Goal: Transaction & Acquisition: Purchase product/service

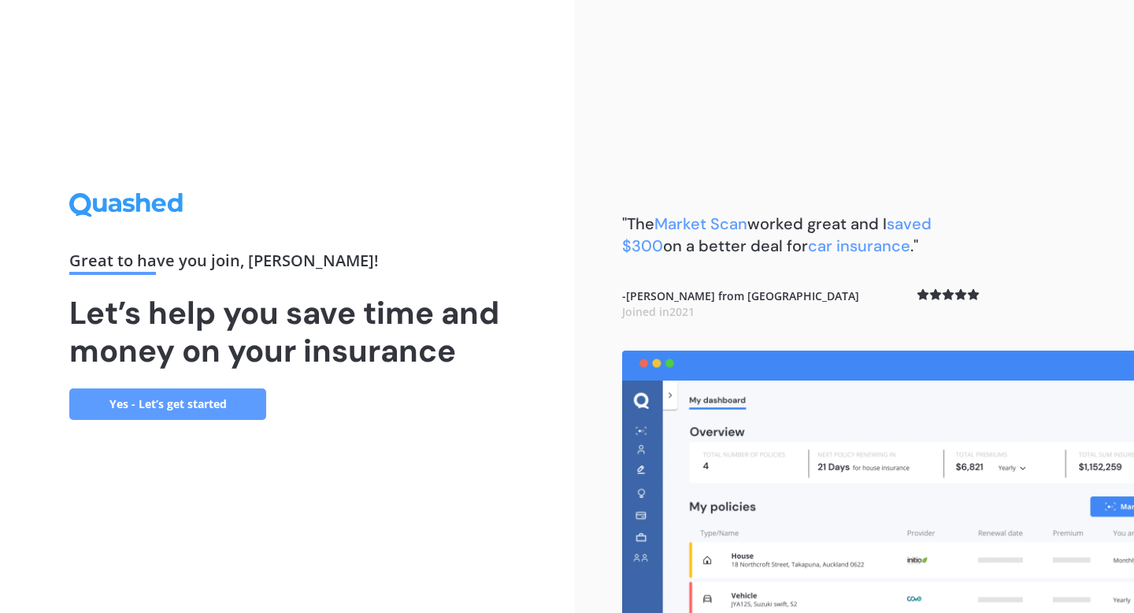
click at [228, 404] on link "Yes - Let’s get started" at bounding box center [167, 403] width 197 height 31
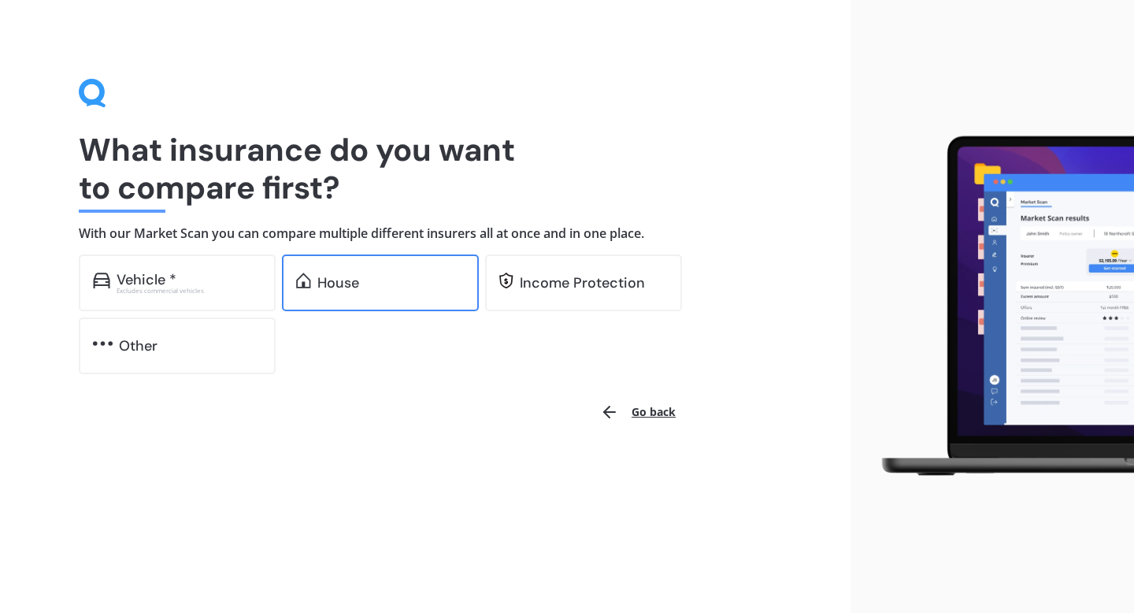
click at [351, 286] on div "House" at bounding box center [338, 283] width 42 height 16
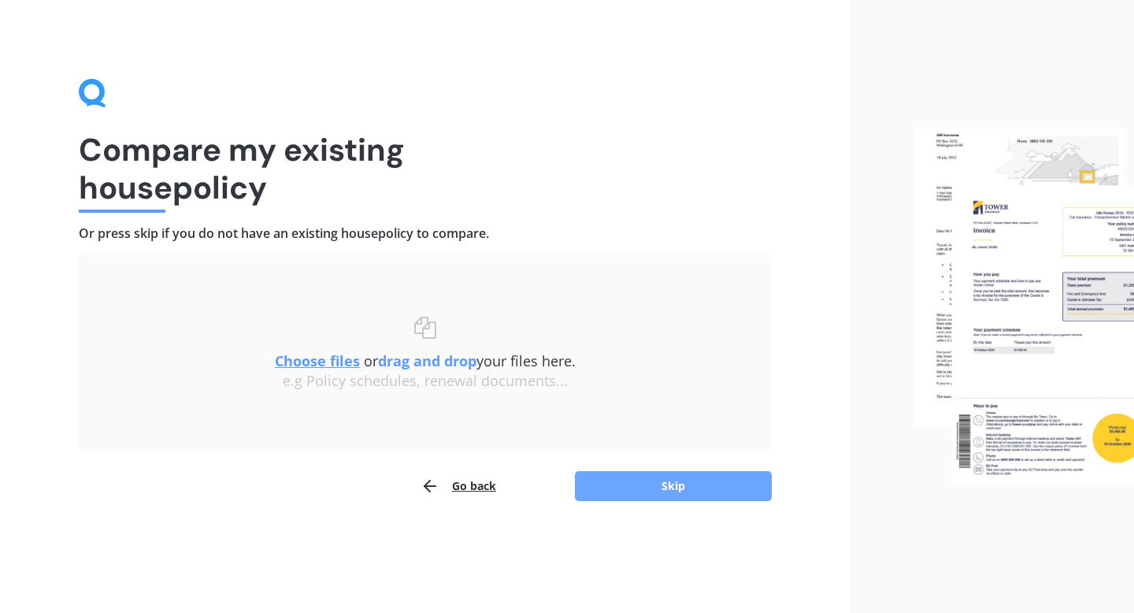
click at [642, 497] on button "Skip" at bounding box center [673, 486] width 197 height 30
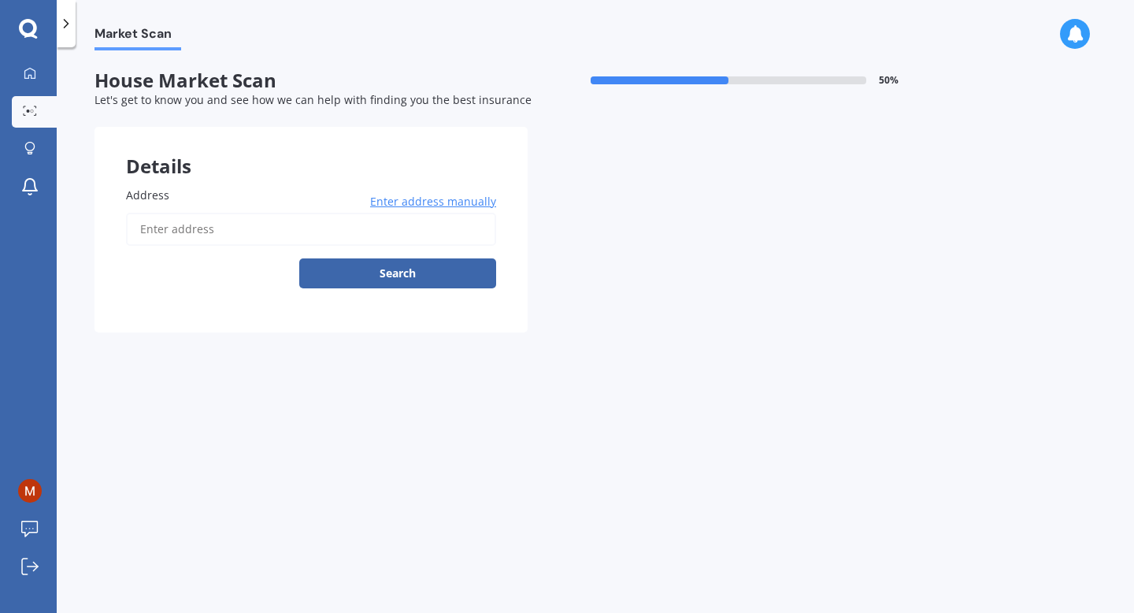
click at [251, 229] on input "Address" at bounding box center [311, 229] width 370 height 33
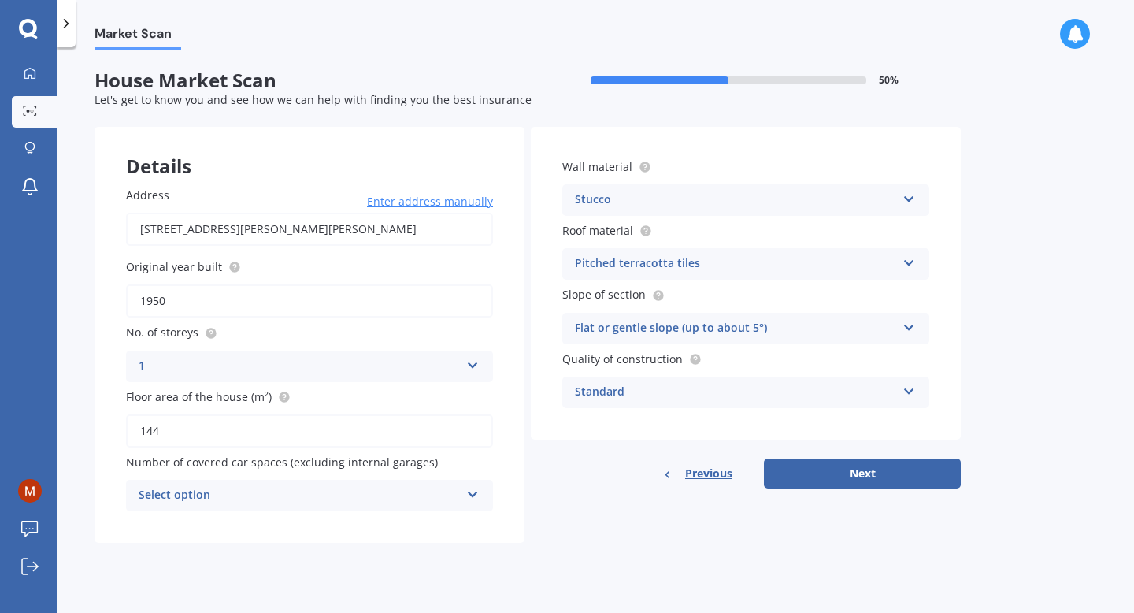
click at [150, 231] on input "[STREET_ADDRESS][PERSON_NAME][PERSON_NAME]" at bounding box center [309, 229] width 367 height 33
type input "[STREET_ADDRESS][PERSON_NAME][PERSON_NAME]"
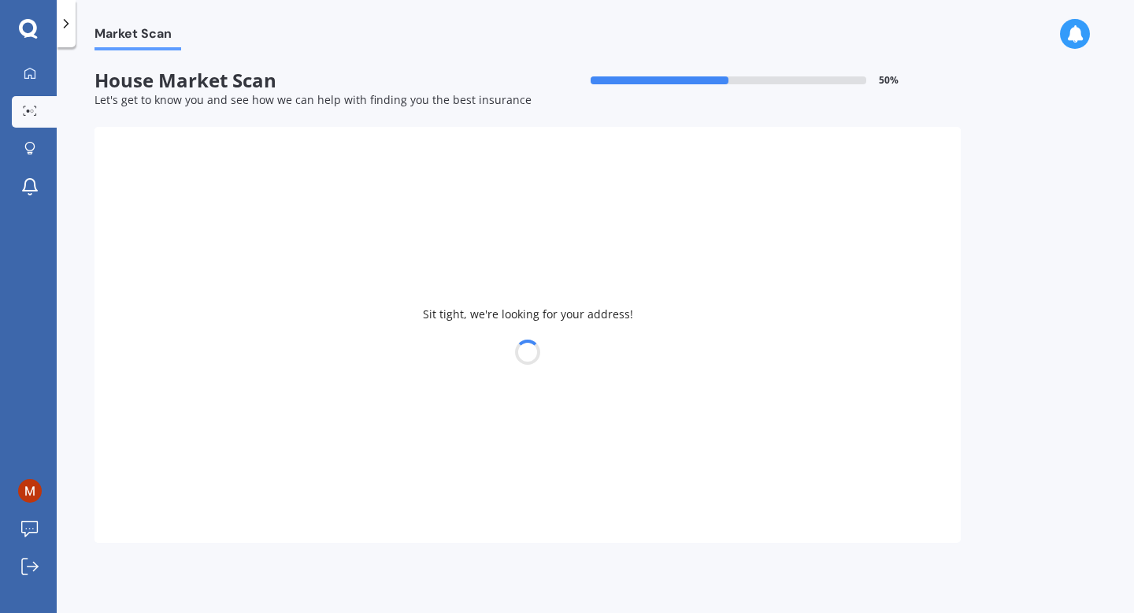
type input "1954"
type input "130"
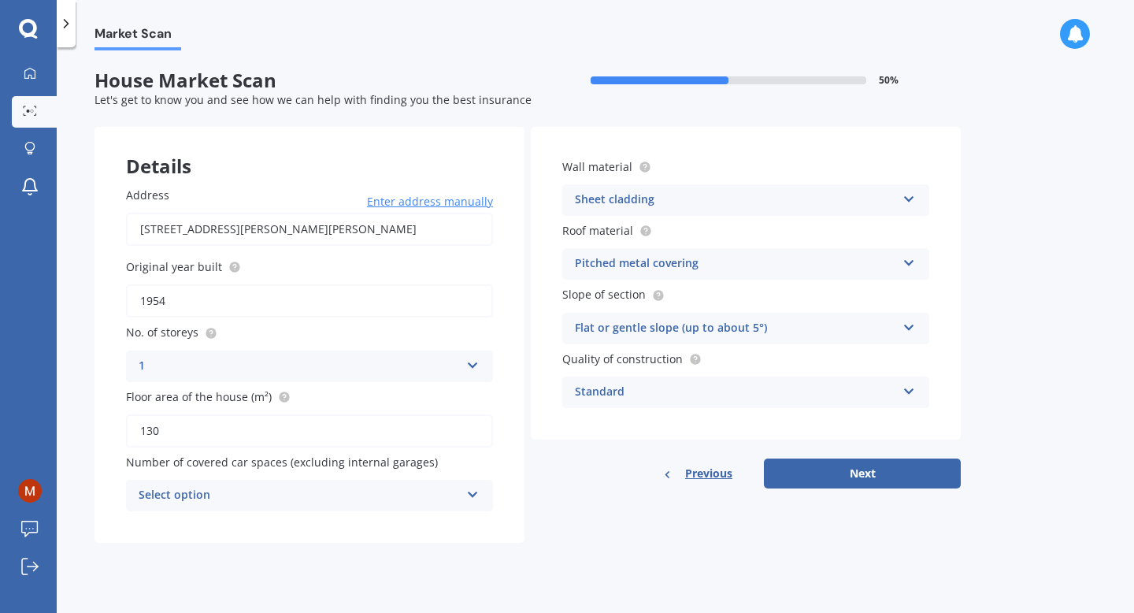
click at [473, 494] on icon at bounding box center [472, 491] width 13 height 11
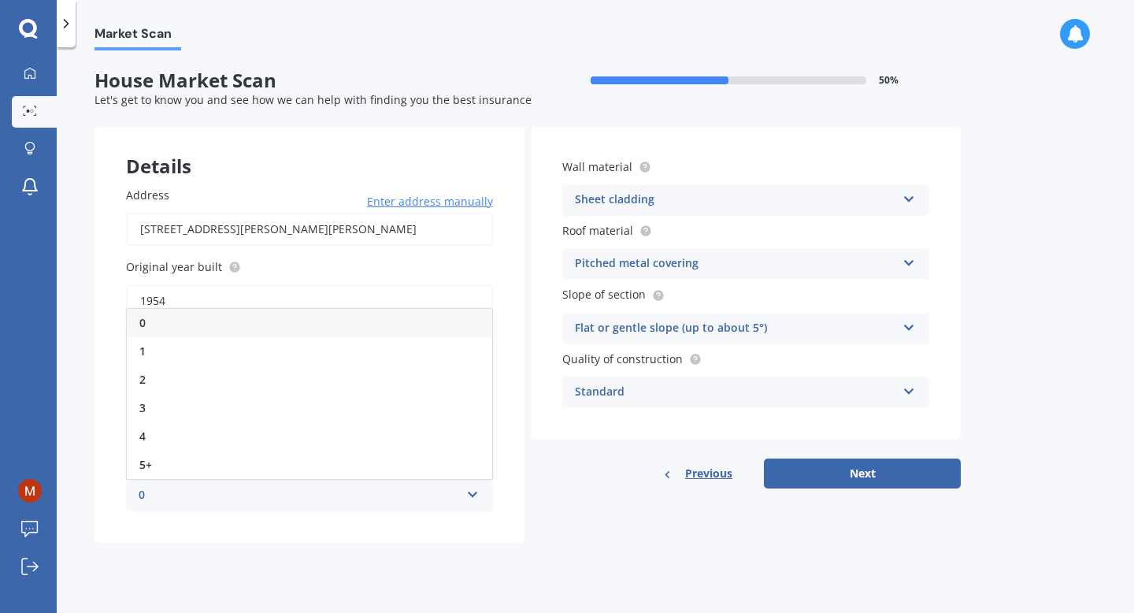
click at [408, 325] on div "0" at bounding box center [309, 323] width 365 height 28
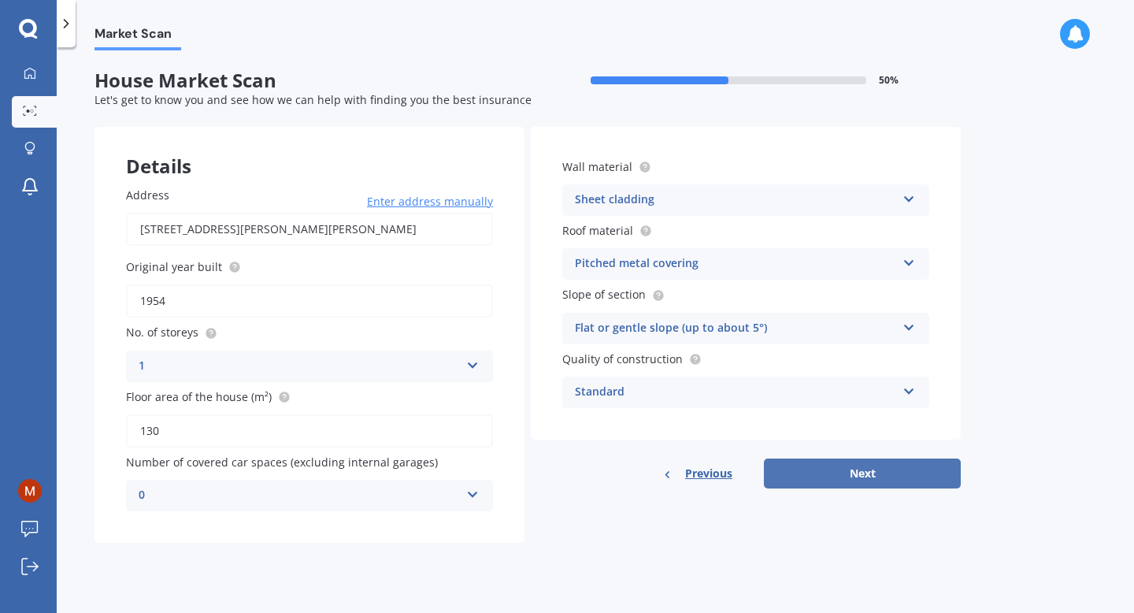
click at [887, 482] on button "Next" at bounding box center [862, 473] width 197 height 30
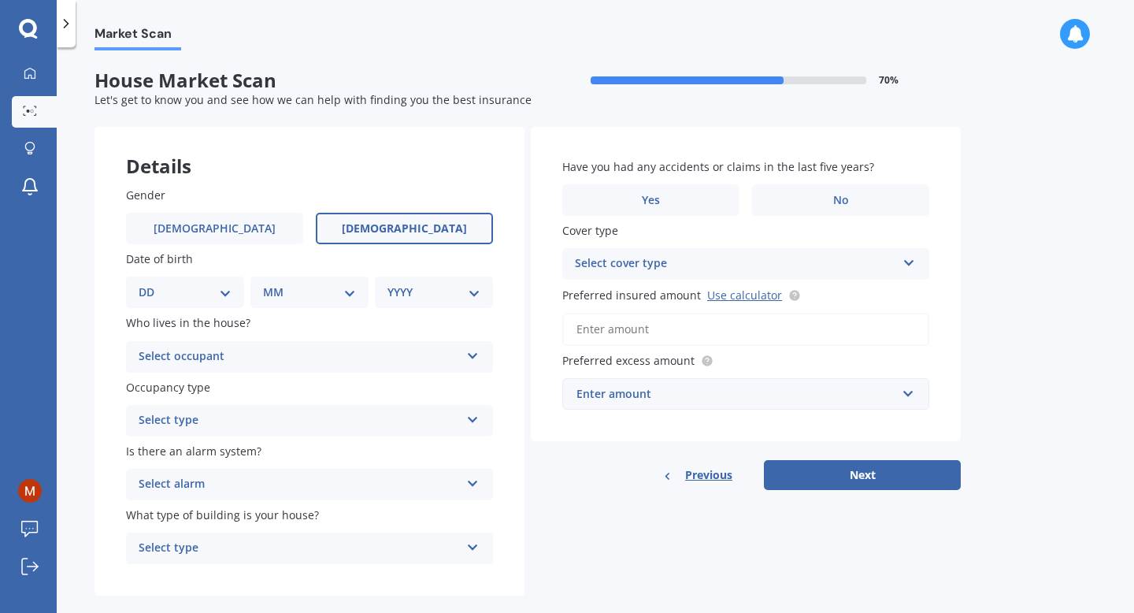
click at [389, 235] on span "[DEMOGRAPHIC_DATA]" at bounding box center [404, 228] width 125 height 13
click at [0, 0] on input "[DEMOGRAPHIC_DATA]" at bounding box center [0, 0] width 0 height 0
click at [228, 301] on select "DD 01 02 03 04 05 06 07 08 09 10 11 12 13 14 15 16 17 18 19 20 21 22 23 24 25 2…" at bounding box center [185, 291] width 93 height 17
select select "12"
click at [151, 284] on select "DD 01 02 03 04 05 06 07 08 09 10 11 12 13 14 15 16 17 18 19 20 21 22 23 24 25 2…" at bounding box center [185, 291] width 93 height 17
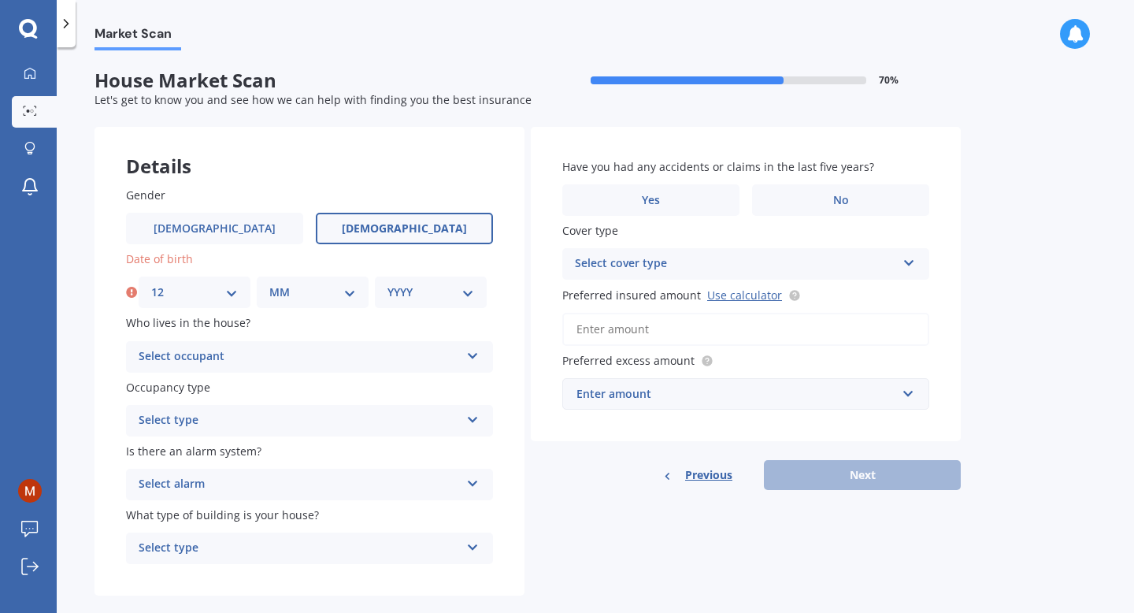
click at [309, 286] on select "MM 01 02 03 04 05 06 07 08 09 10 11 12" at bounding box center [312, 291] width 87 height 17
select select "08"
click at [269, 284] on select "MM 01 02 03 04 05 06 07 08 09 10 11 12" at bounding box center [312, 291] width 87 height 17
click at [398, 301] on select "YYYY 2009 2008 2007 2006 2005 2004 2003 2002 2001 2000 1999 1998 1997 1996 1995…" at bounding box center [430, 291] width 87 height 17
select select "1985"
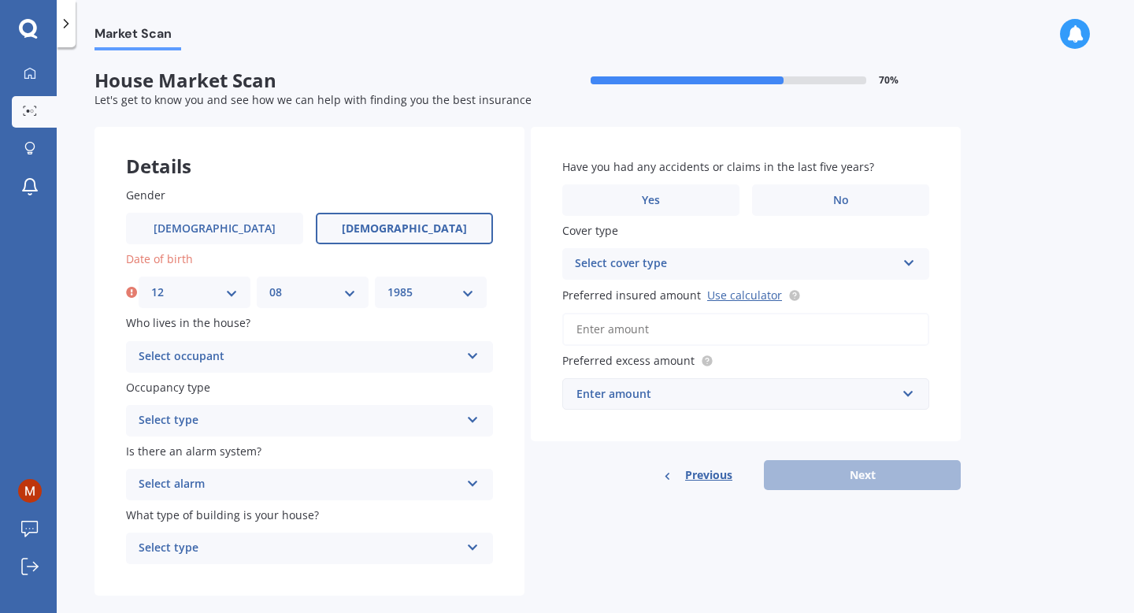
click at [387, 284] on select "YYYY 2009 2008 2007 2006 2005 2004 2003 2002 2001 2000 1999 1998 1997 1996 1995…" at bounding box center [430, 291] width 87 height 17
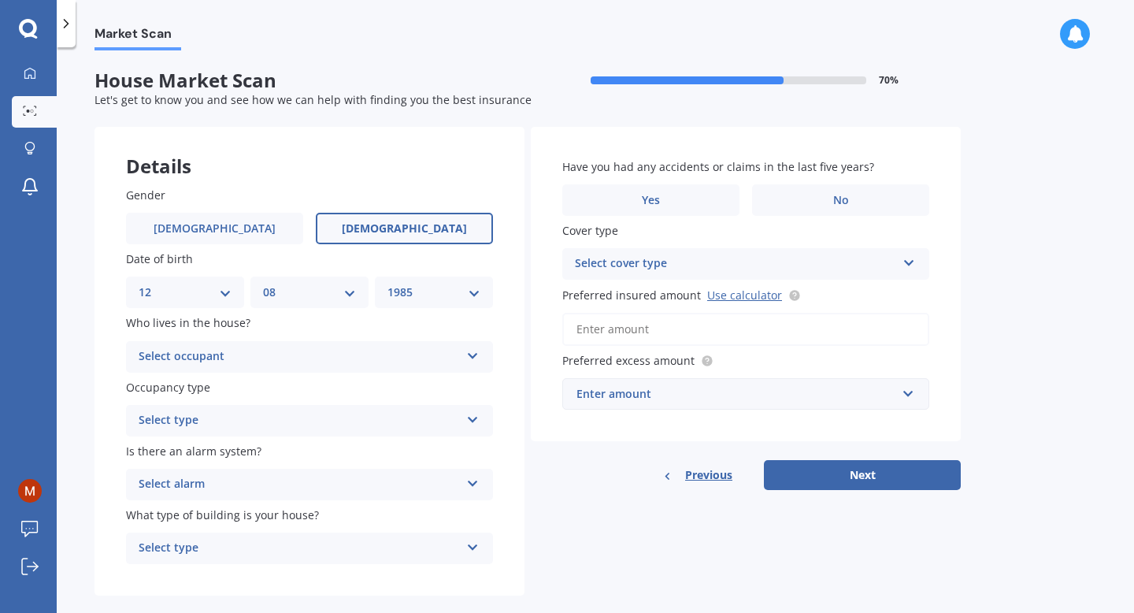
click at [469, 358] on icon at bounding box center [472, 352] width 13 height 11
click at [401, 387] on div "Owner" at bounding box center [309, 387] width 365 height 28
click at [479, 420] on div "Select type Permanent Holiday (without tenancy)" at bounding box center [309, 420] width 367 height 31
click at [413, 444] on div "Permanent" at bounding box center [309, 451] width 365 height 28
click at [472, 486] on icon at bounding box center [472, 480] width 13 height 11
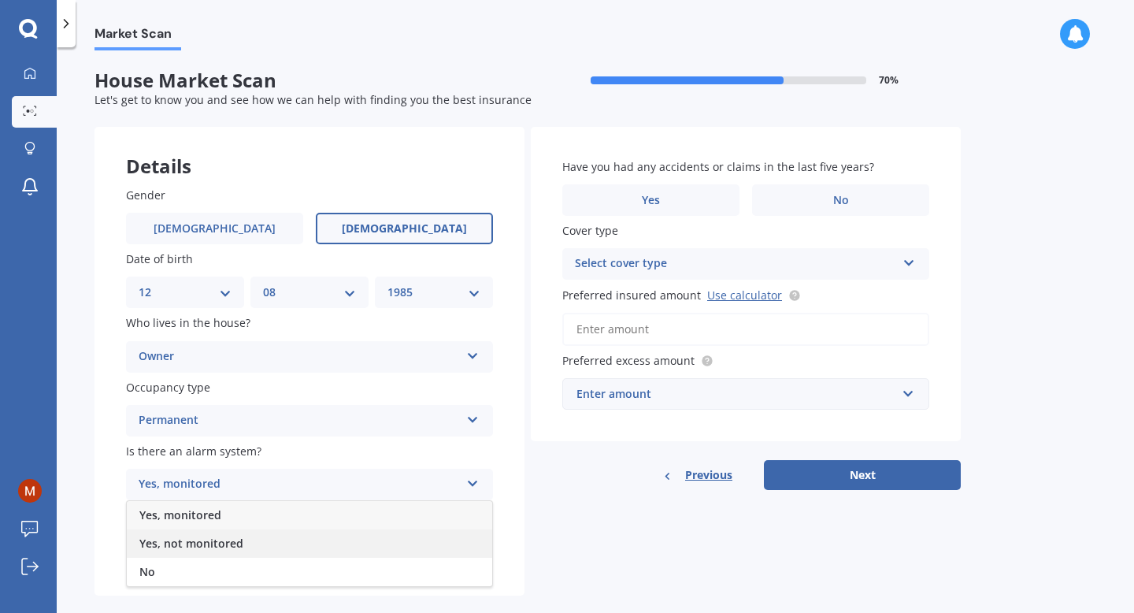
click at [389, 539] on div "Yes, not monitored" at bounding box center [309, 543] width 365 height 28
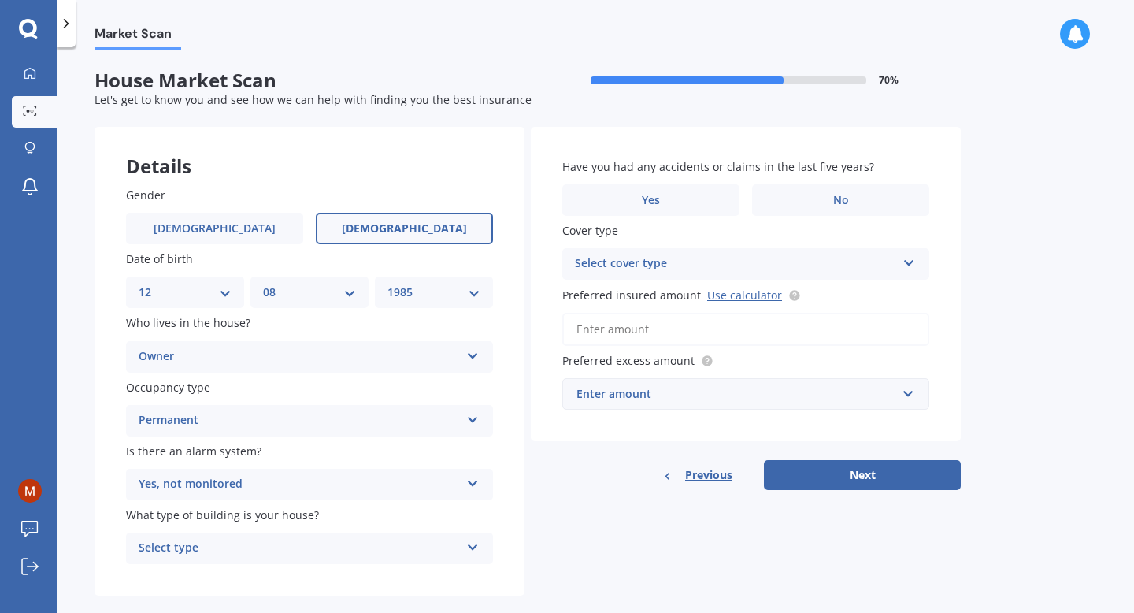
scroll to position [26, 0]
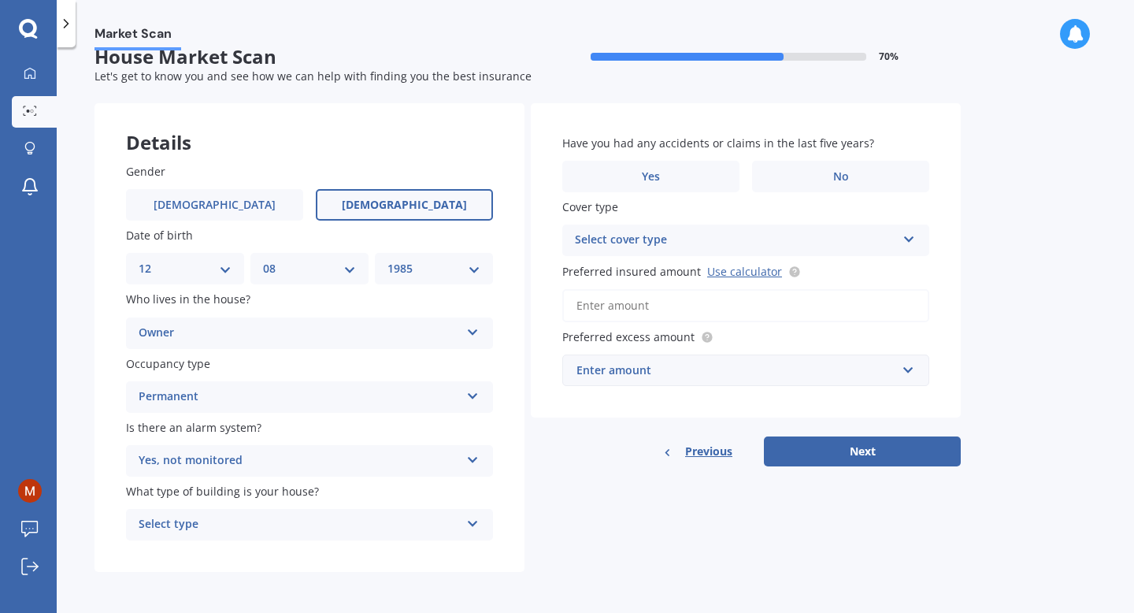
click at [477, 524] on icon at bounding box center [472, 520] width 13 height 11
click at [446, 436] on div "Freestanding" at bounding box center [309, 437] width 365 height 28
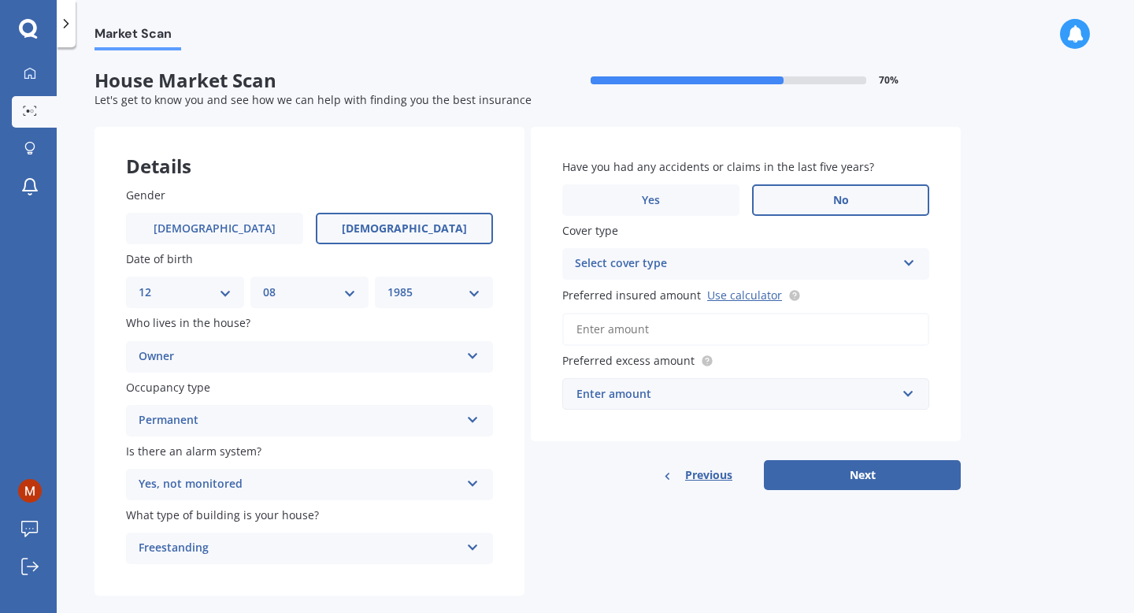
click at [805, 199] on label "No" at bounding box center [840, 199] width 177 height 31
click at [0, 0] on input "No" at bounding box center [0, 0] width 0 height 0
click at [825, 266] on div "Select cover type" at bounding box center [735, 263] width 321 height 19
click at [792, 292] on div "High" at bounding box center [745, 294] width 365 height 28
click at [746, 324] on input "Preferred insured amount Use calculator" at bounding box center [745, 329] width 367 height 33
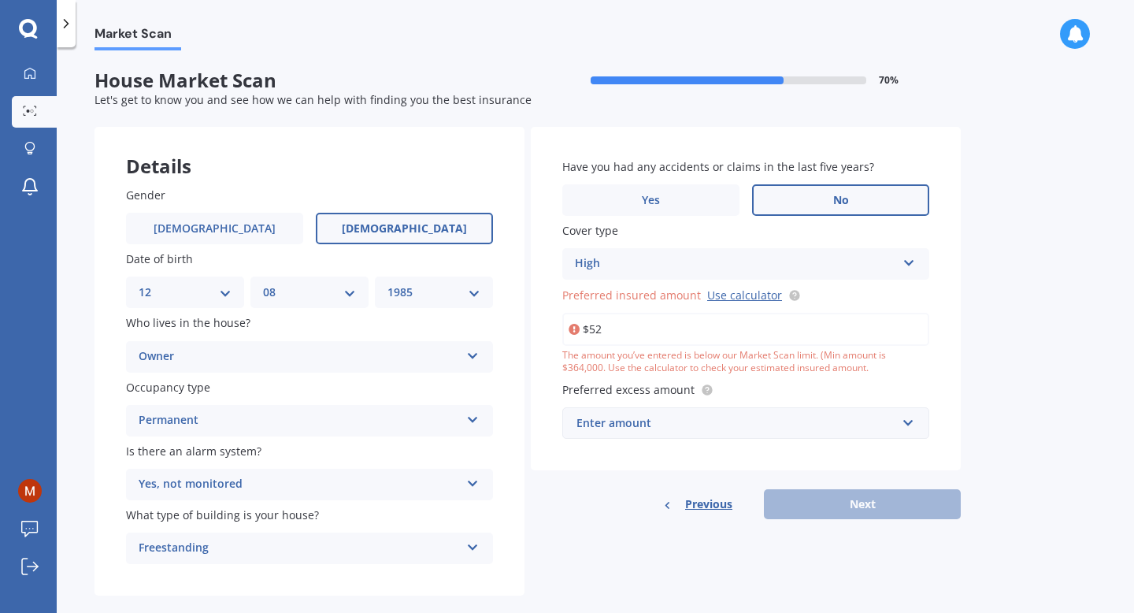
type input "$5"
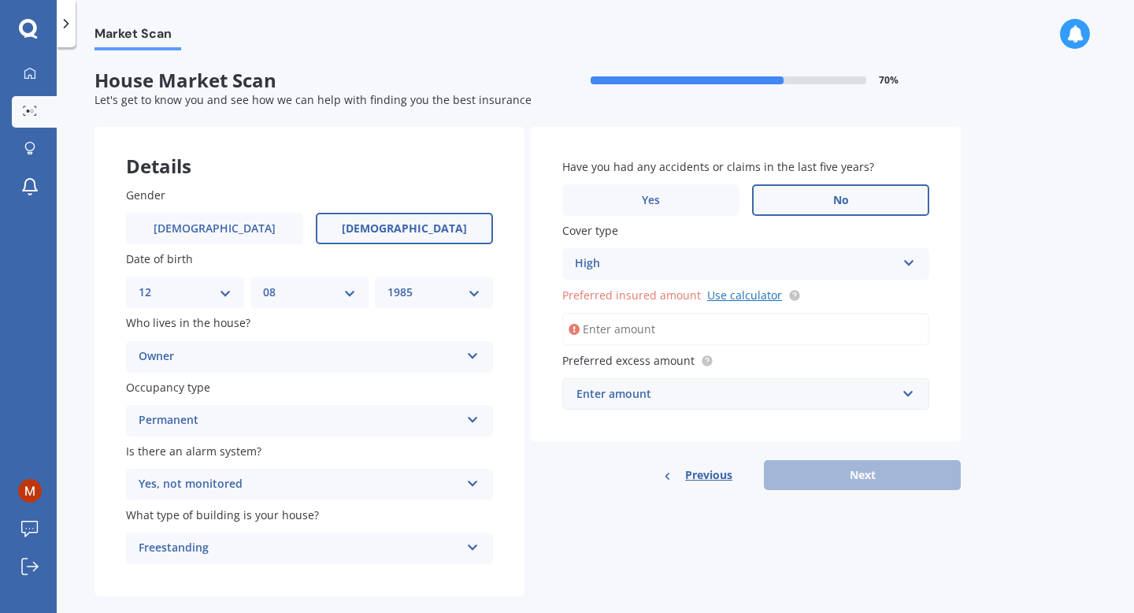
click at [754, 298] on link "Use calculator" at bounding box center [744, 294] width 75 height 15
click at [609, 333] on input "Preferred insured amount Use calculator" at bounding box center [745, 329] width 367 height 33
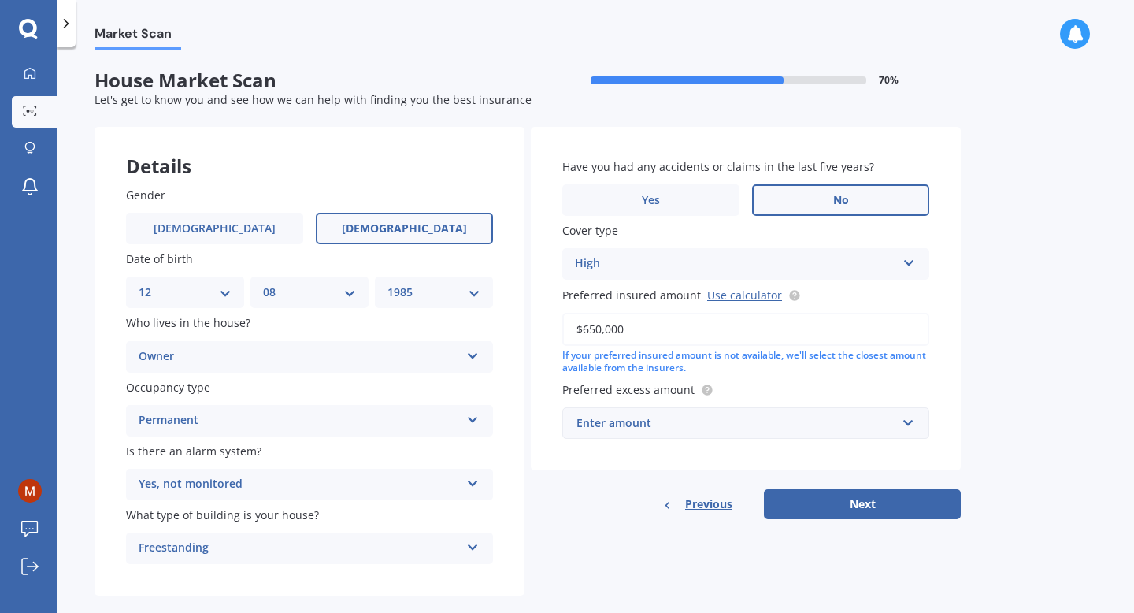
type input "$650,000"
click at [907, 431] on input "text" at bounding box center [740, 423] width 353 height 30
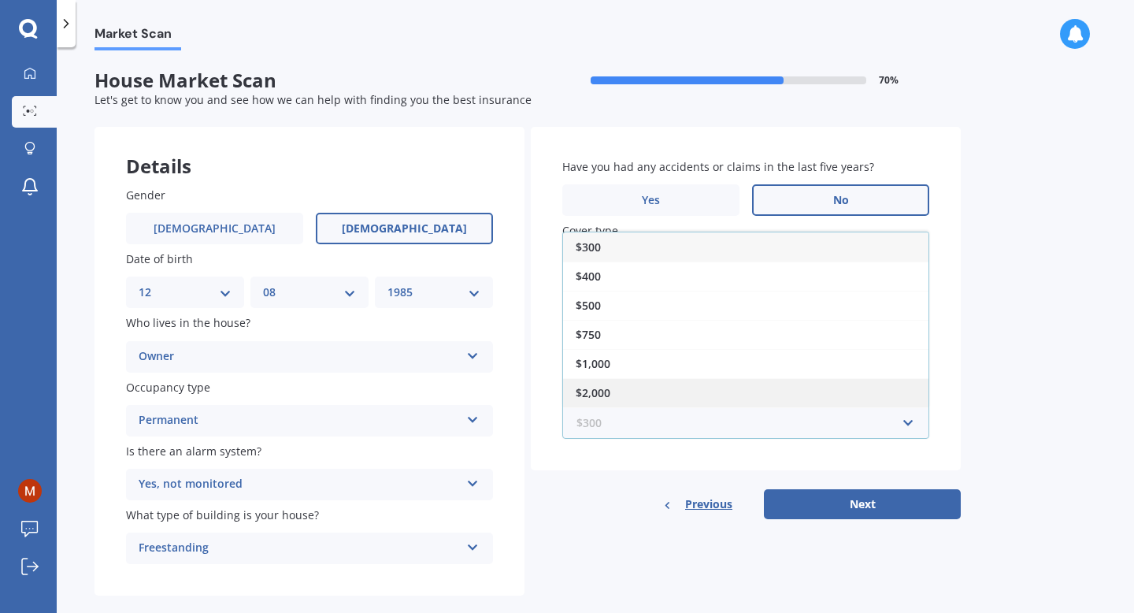
scroll to position [28, 0]
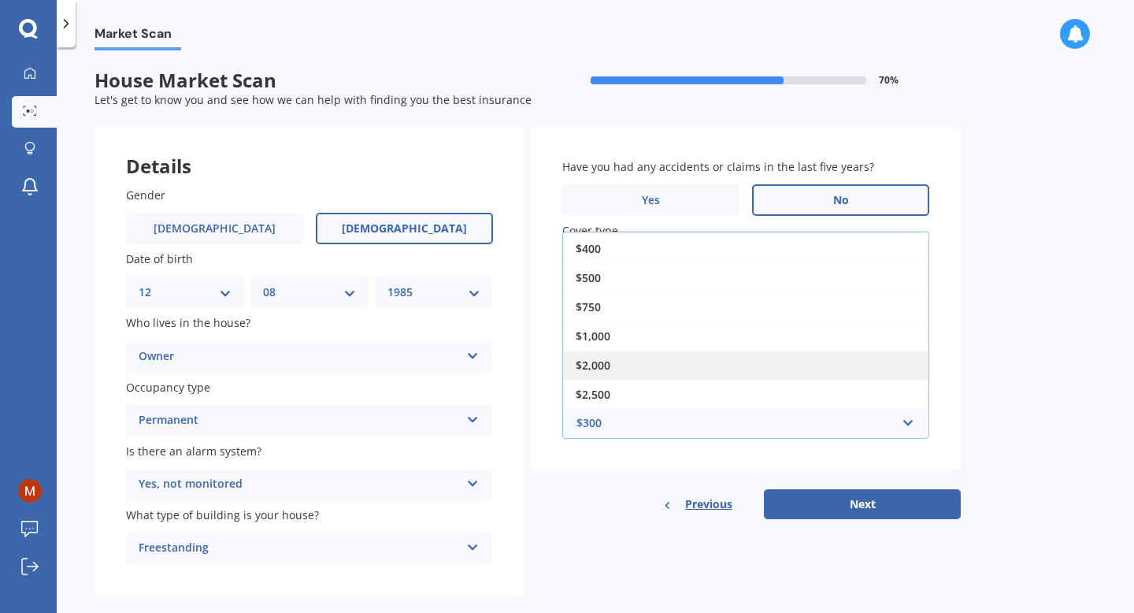
click at [782, 361] on div "$2,000" at bounding box center [745, 364] width 365 height 29
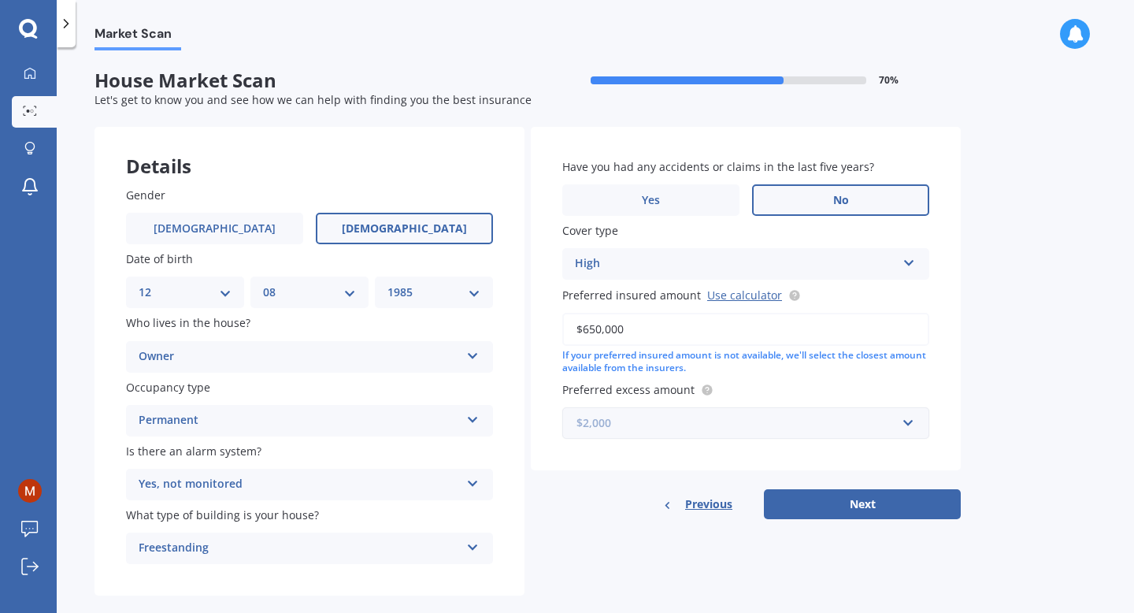
click at [904, 421] on input "text" at bounding box center [740, 423] width 353 height 30
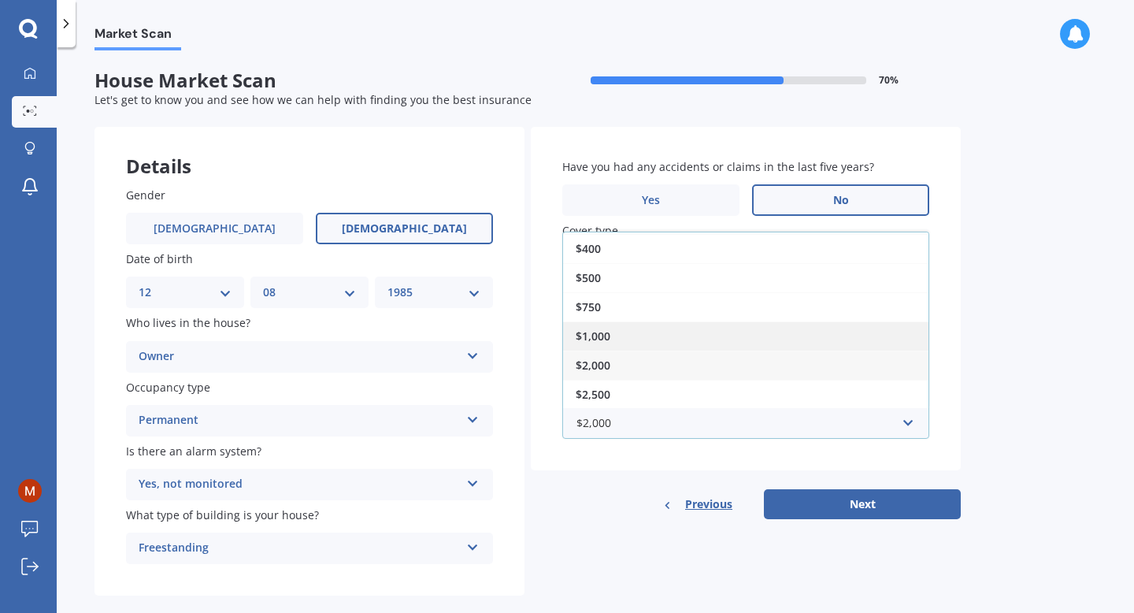
click at [750, 341] on div "$1,000" at bounding box center [745, 335] width 365 height 29
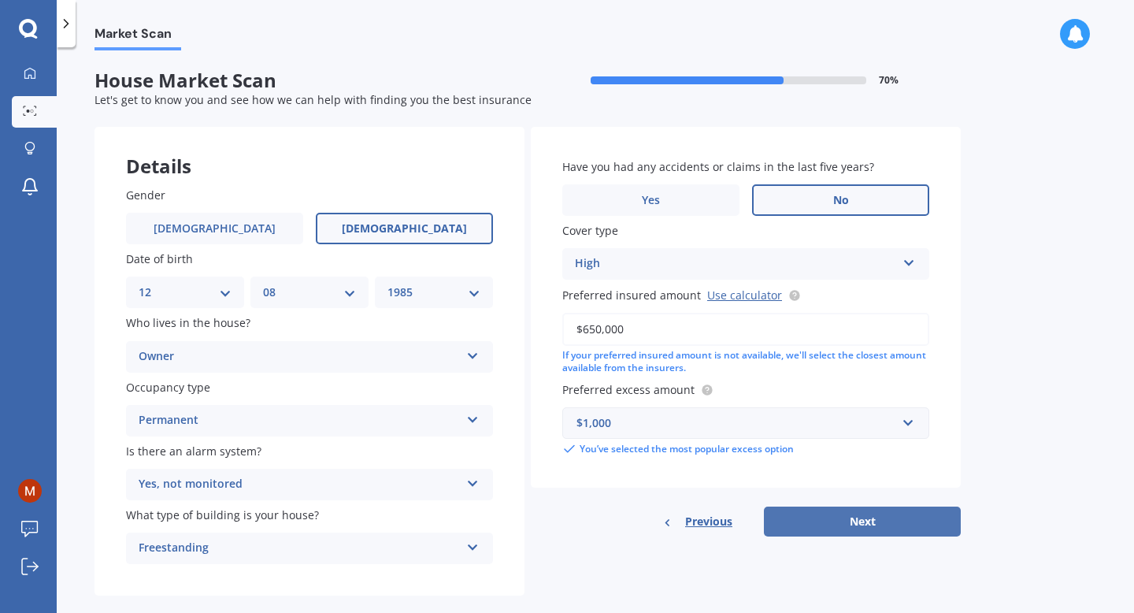
click at [853, 517] on button "Next" at bounding box center [862, 521] width 197 height 30
select select "12"
select select "08"
select select "1985"
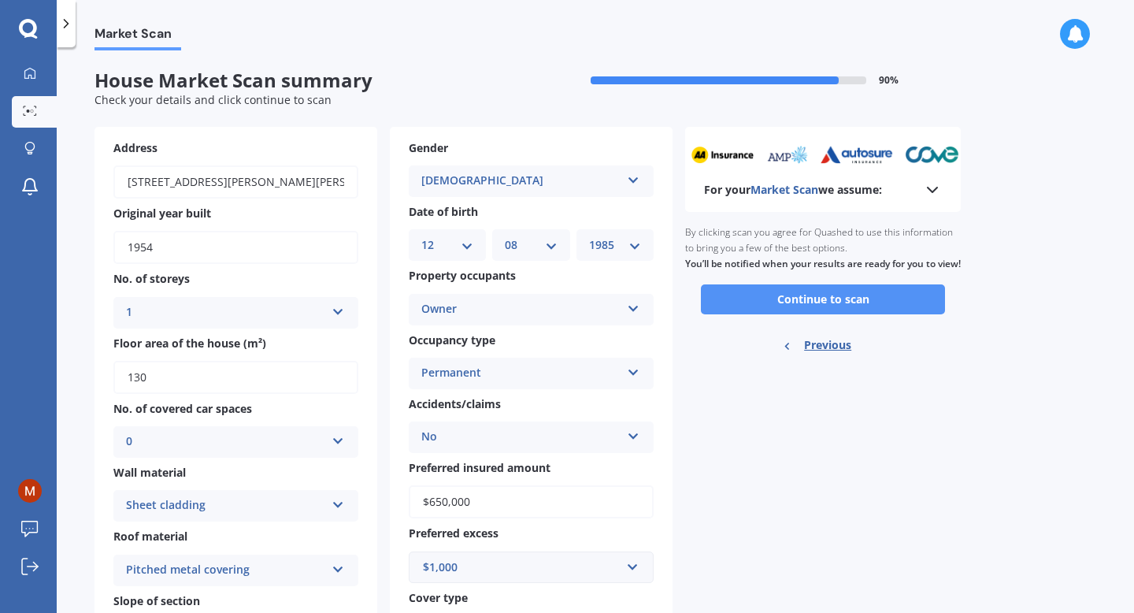
click at [835, 309] on button "Continue to scan" at bounding box center [823, 299] width 244 height 30
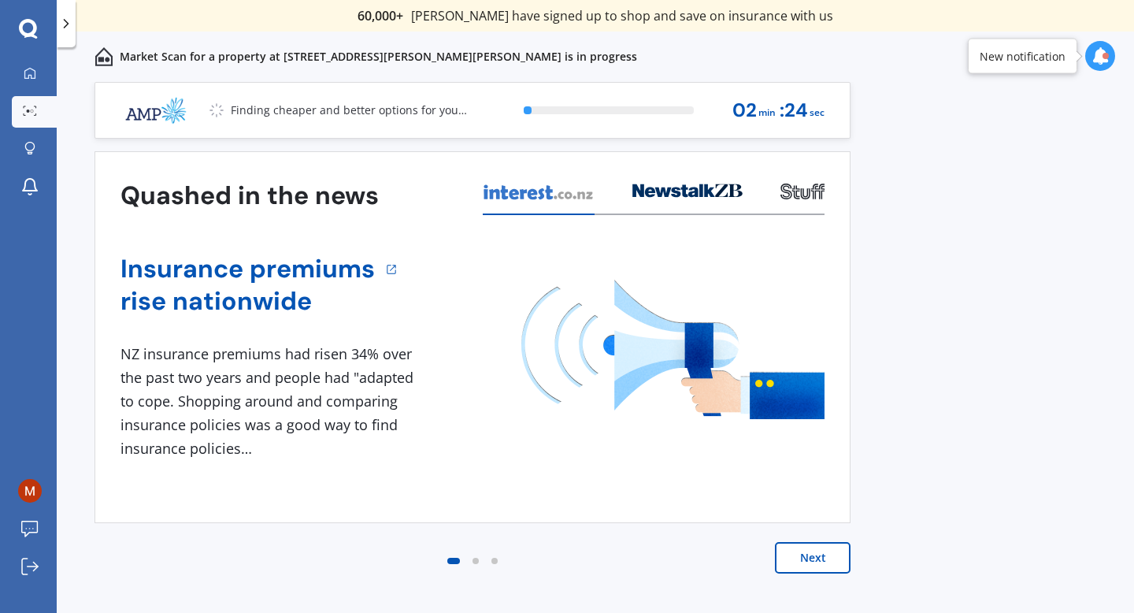
click at [799, 557] on button "Next" at bounding box center [813, 557] width 76 height 31
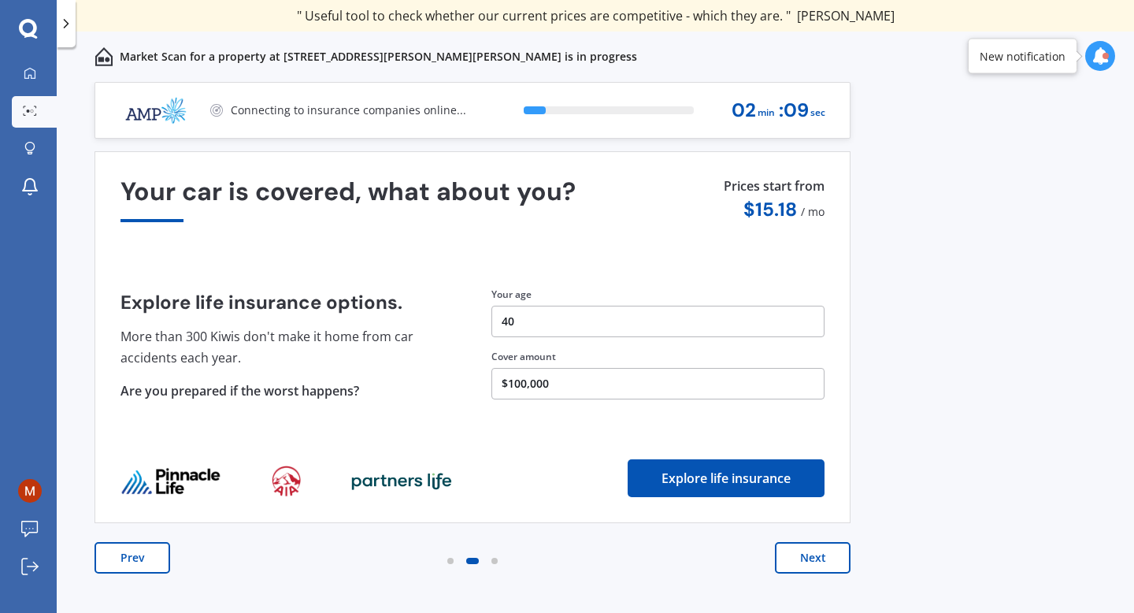
click at [814, 558] on button "Next" at bounding box center [813, 557] width 76 height 31
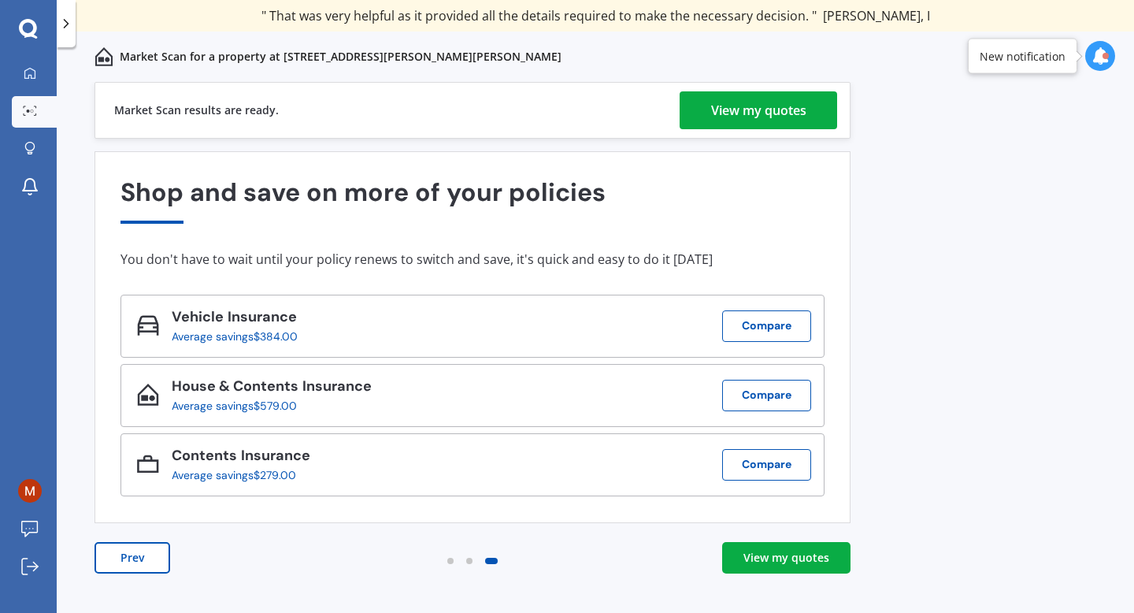
click at [779, 563] on div "View my quotes" at bounding box center [786, 558] width 86 height 16
